Goal: Task Accomplishment & Management: Manage account settings

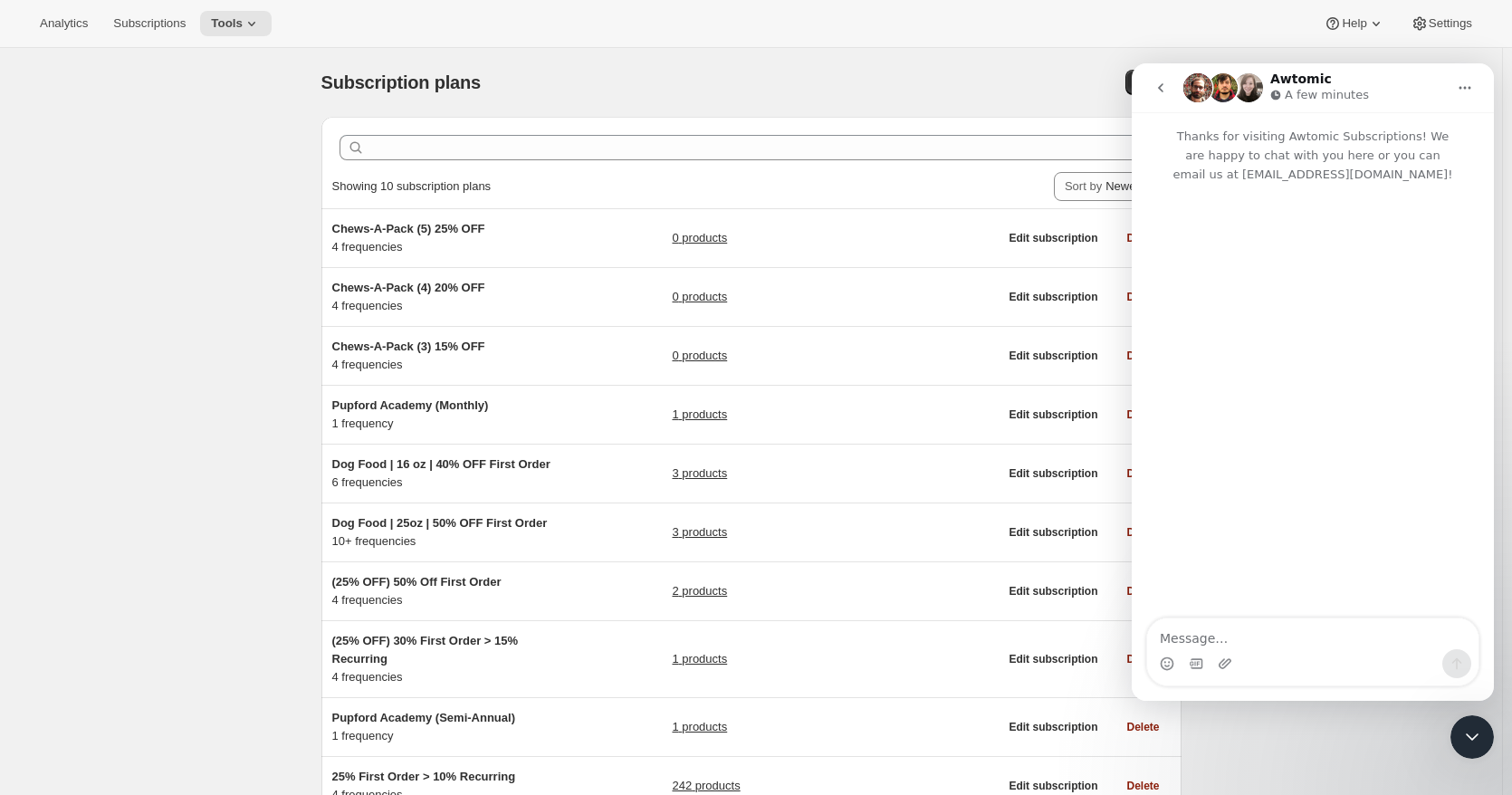
click at [1476, 729] on icon "Close Intercom Messenger" at bounding box center [1472, 737] width 22 height 22
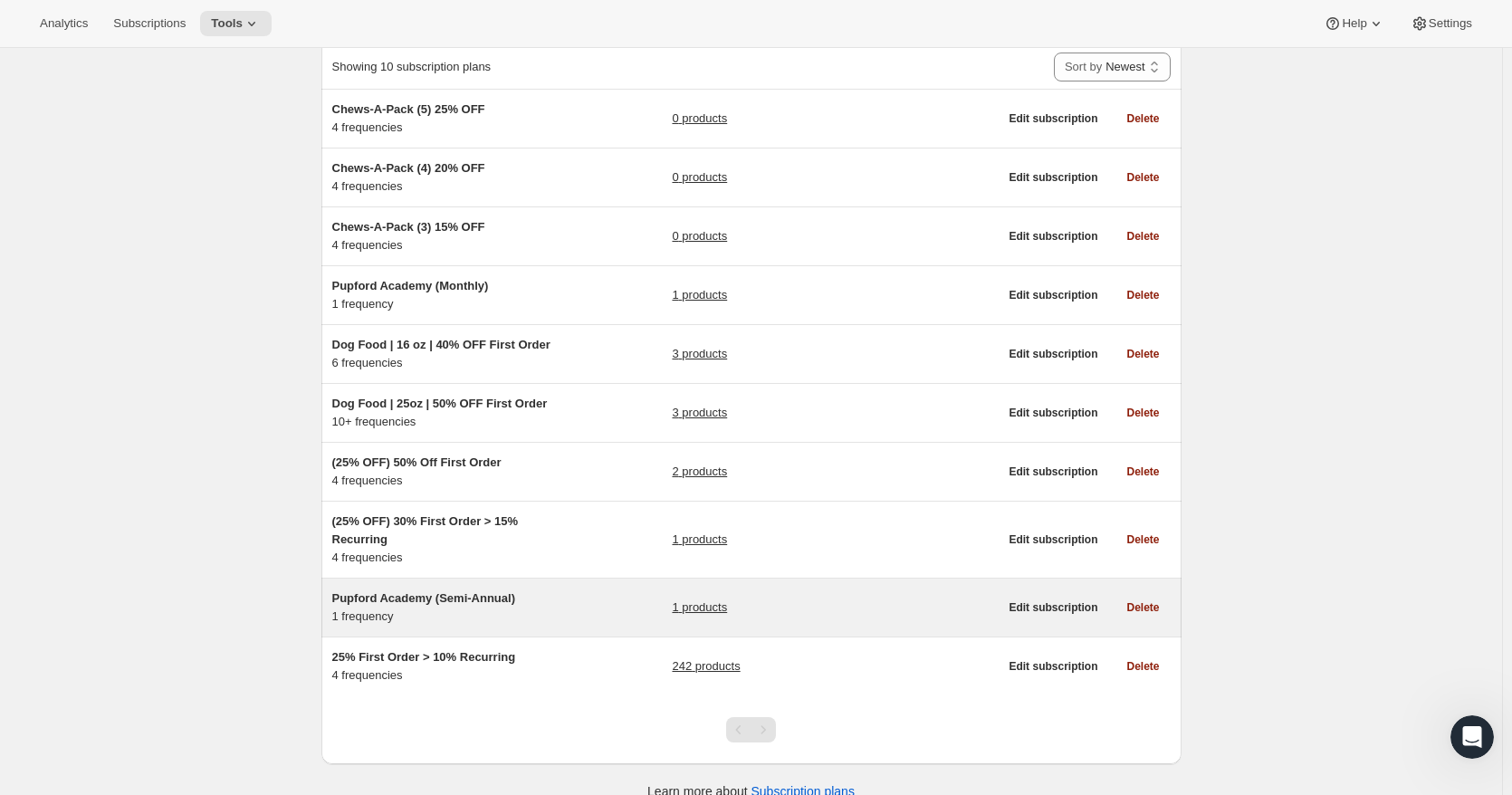
scroll to position [143, 0]
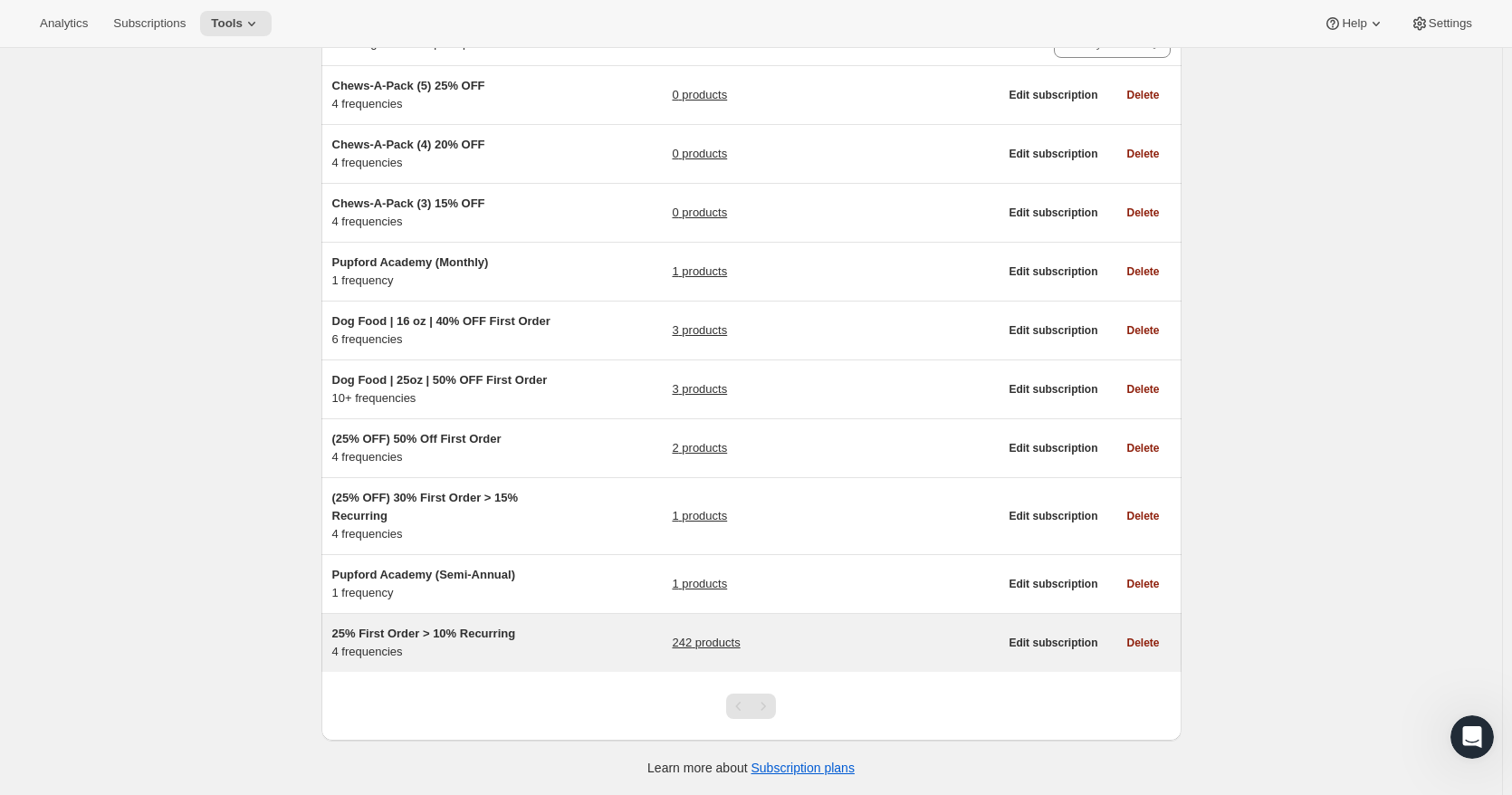
click at [702, 644] on link "242 products" at bounding box center [705, 643] width 68 height 18
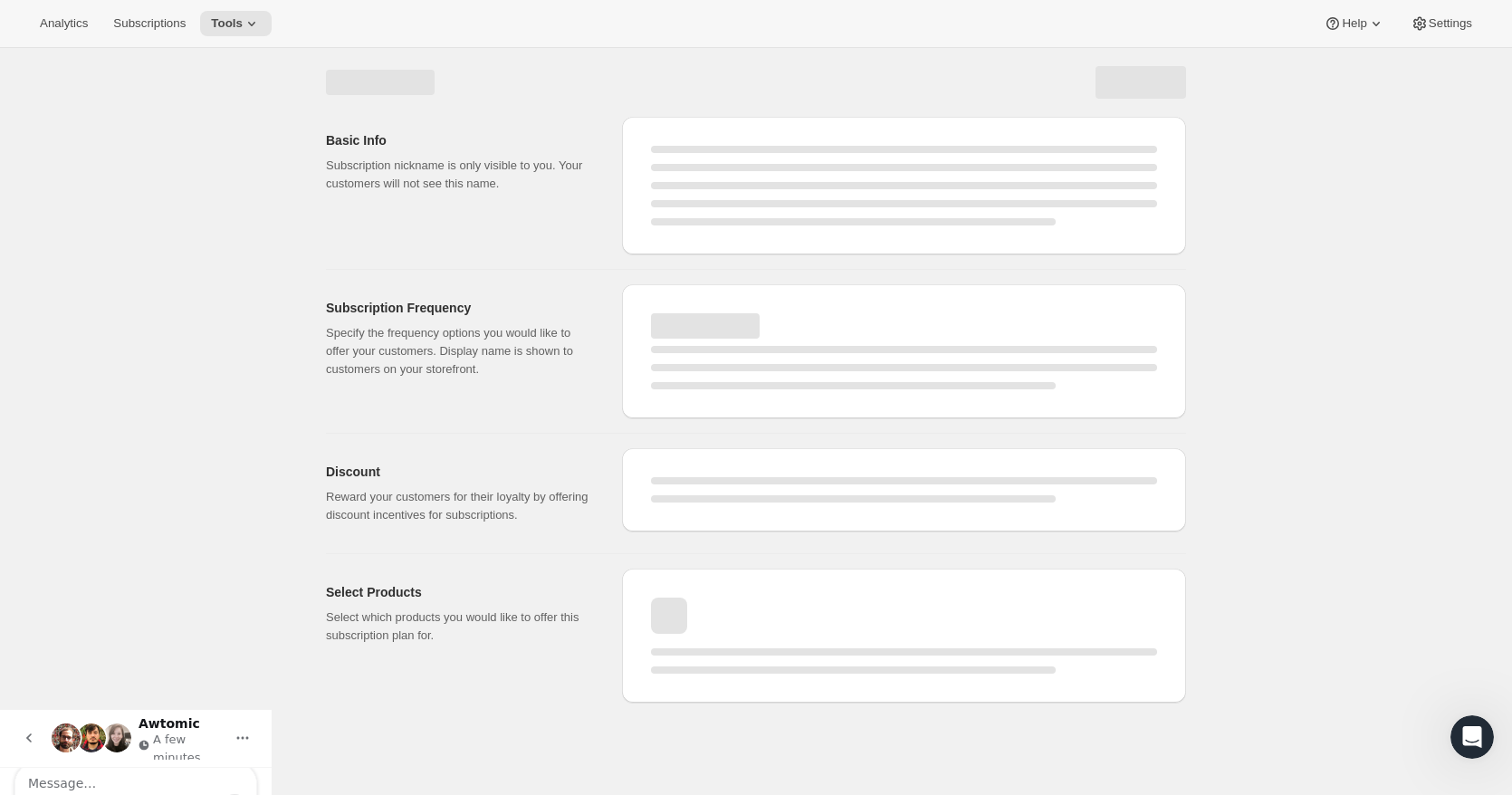
select select "WEEK"
select select "MONTH"
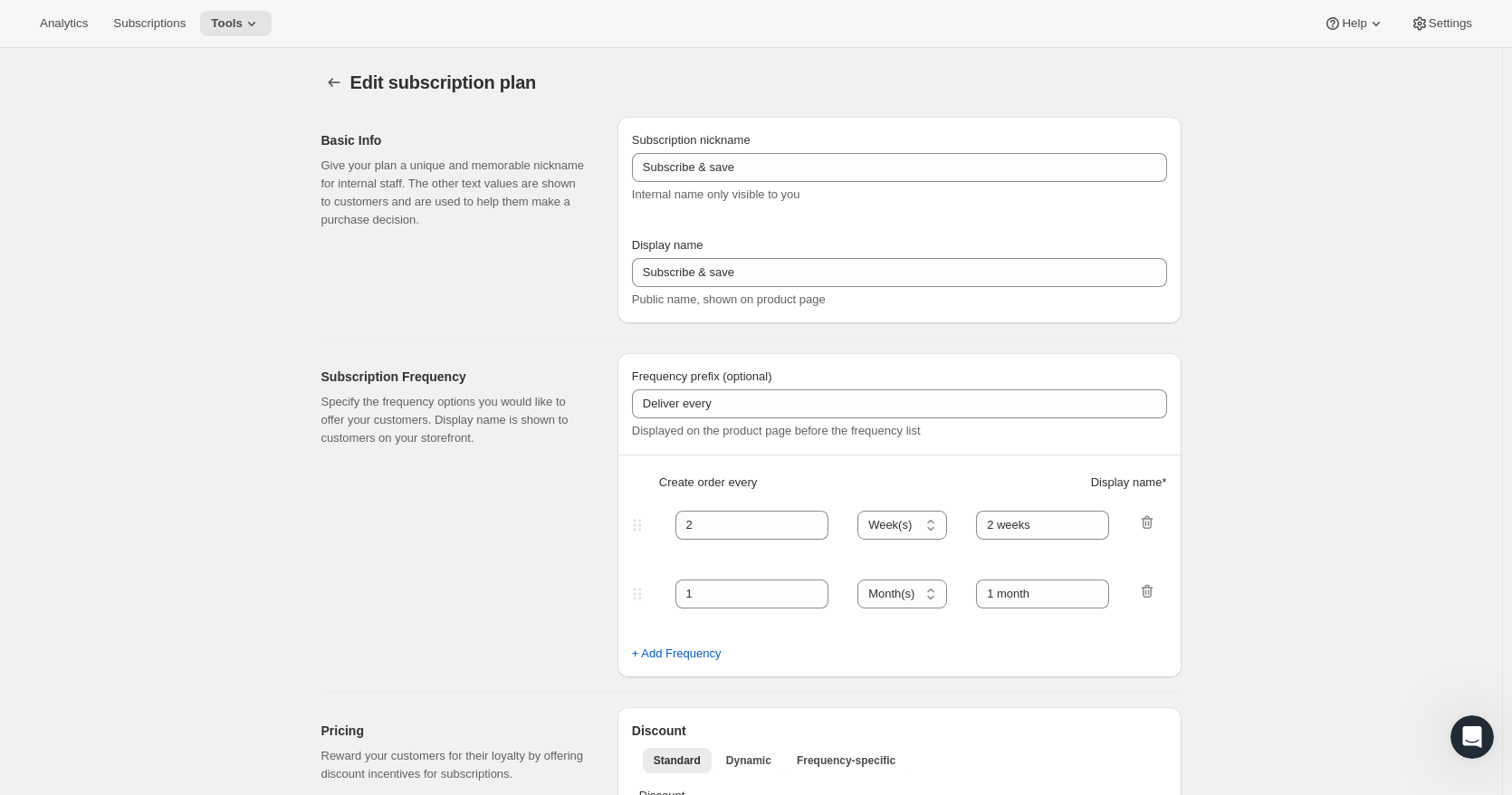
type input "25% First Order > 10% Recurring"
type input "Subscribe & Save"
select select "WEEK"
select select "MONTH"
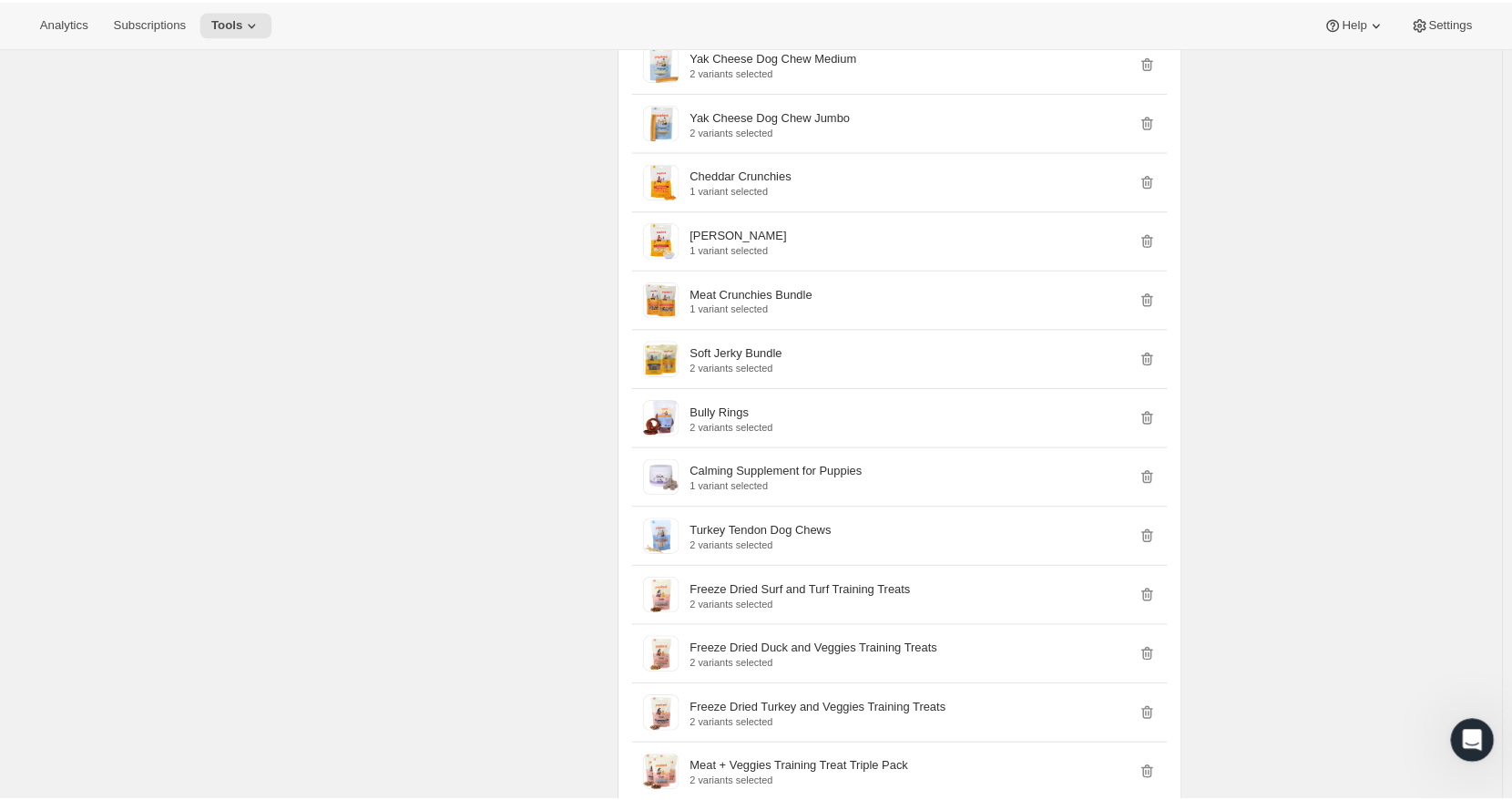
scroll to position [6916, 0]
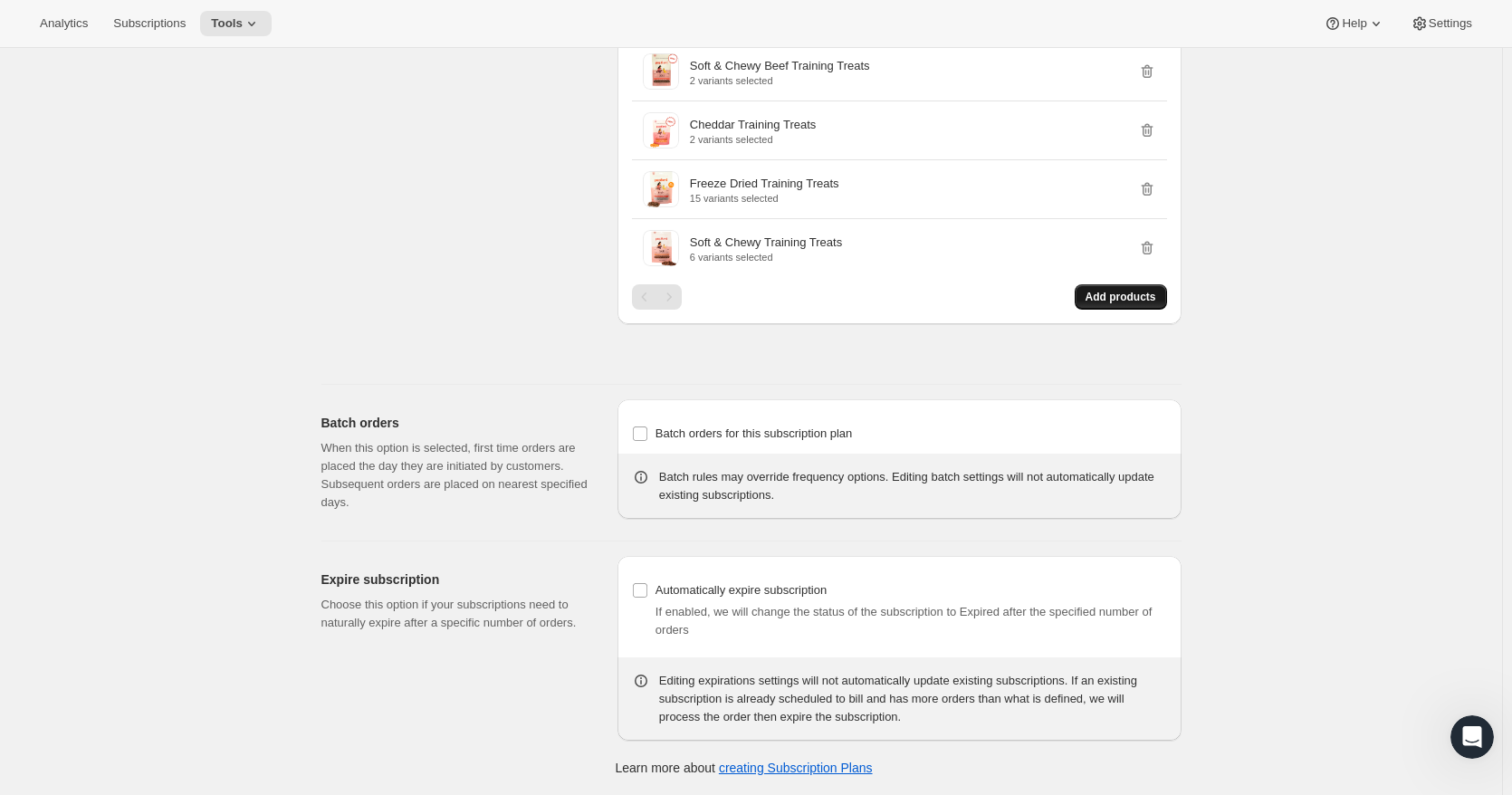
click at [1121, 299] on span "Add products" at bounding box center [1120, 297] width 70 height 15
